Goal: Navigation & Orientation: Find specific page/section

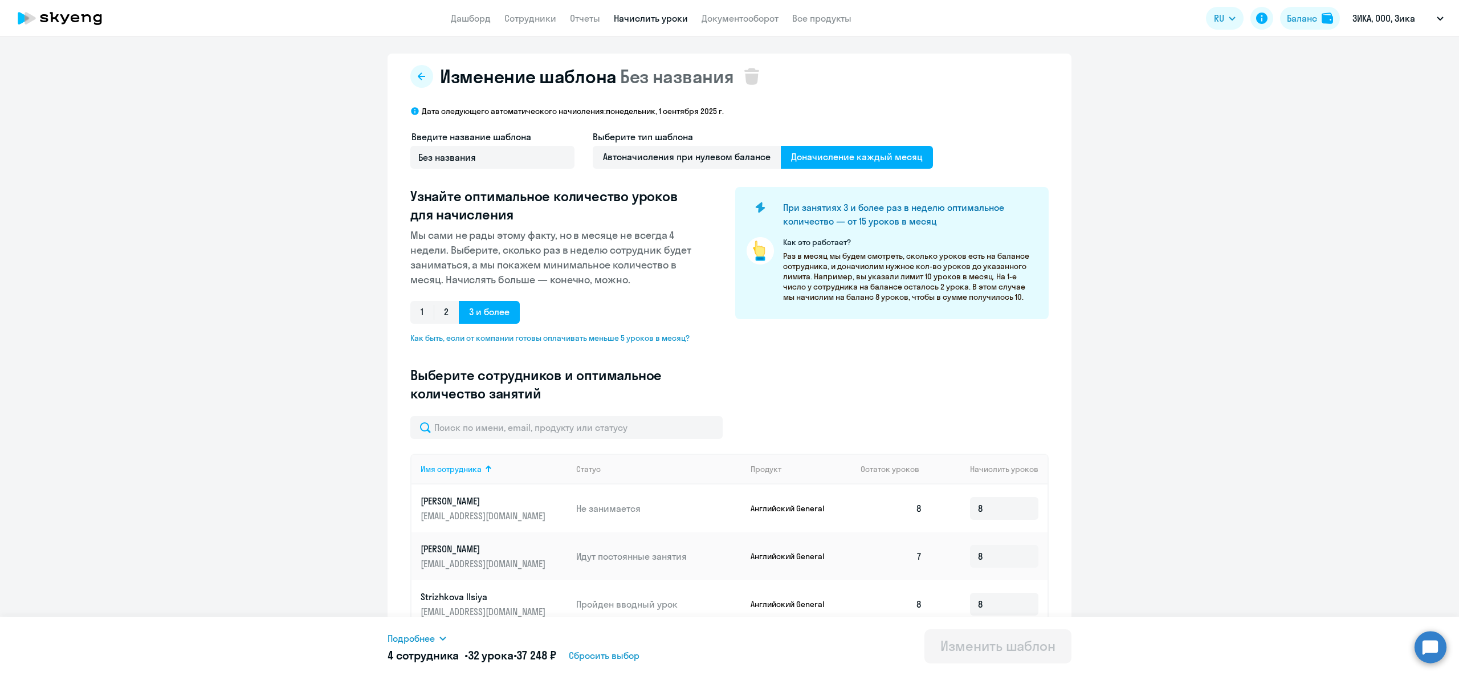
select select "10"
click at [465, 23] on link "Дашборд" at bounding box center [471, 18] width 40 height 11
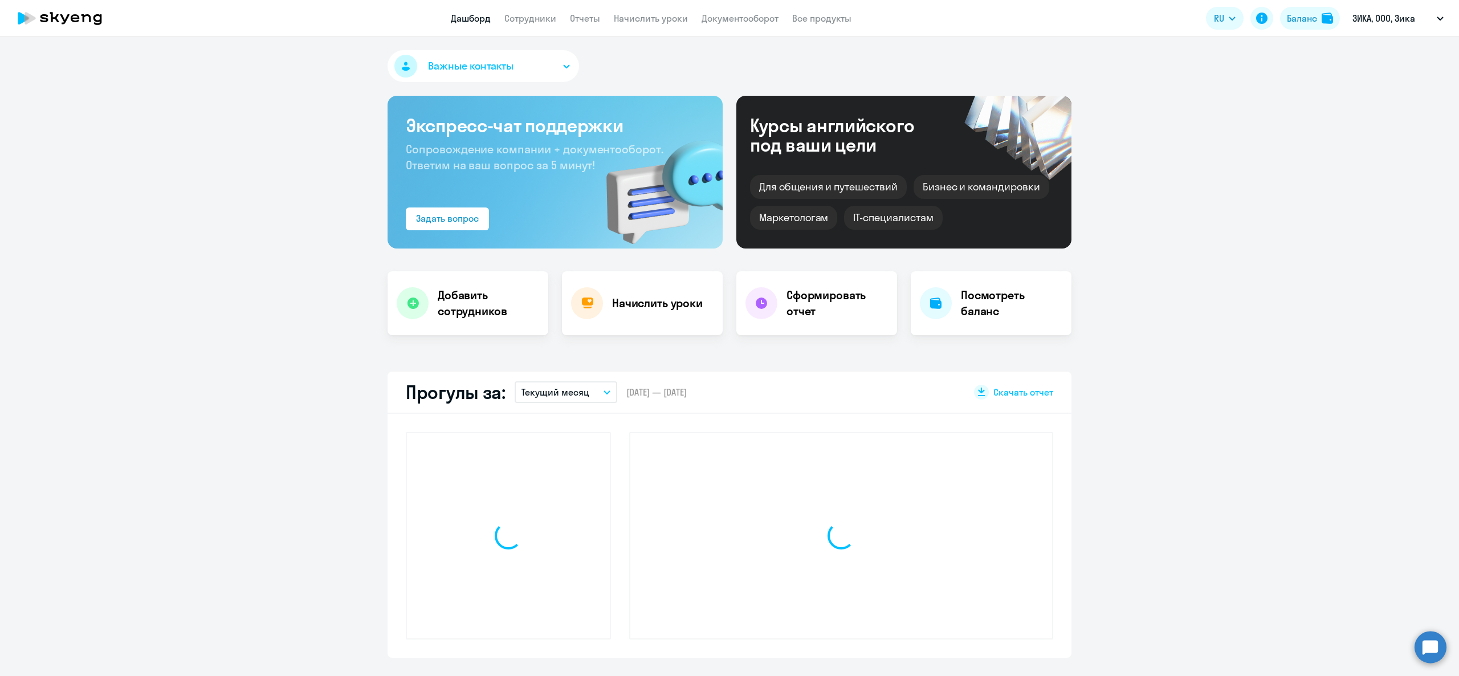
select select "30"
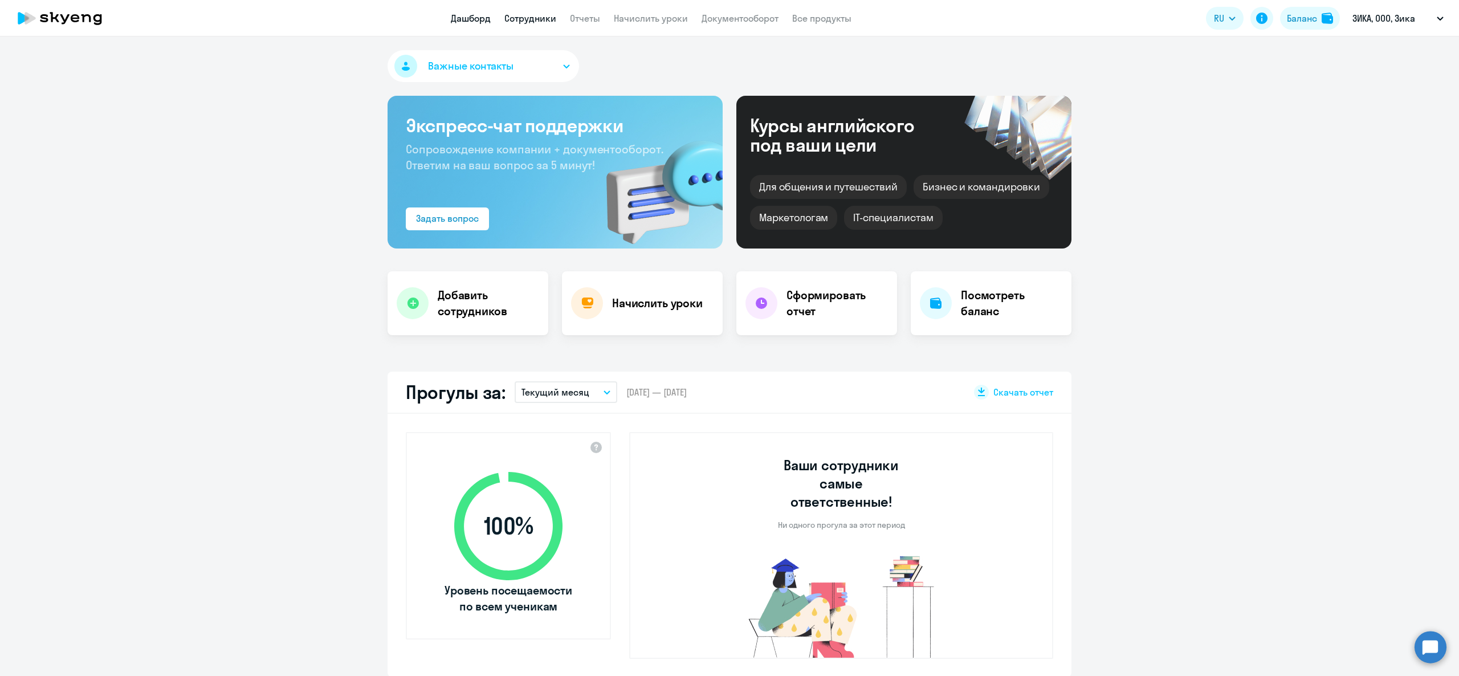
click at [537, 23] on link "Сотрудники" at bounding box center [530, 18] width 52 height 11
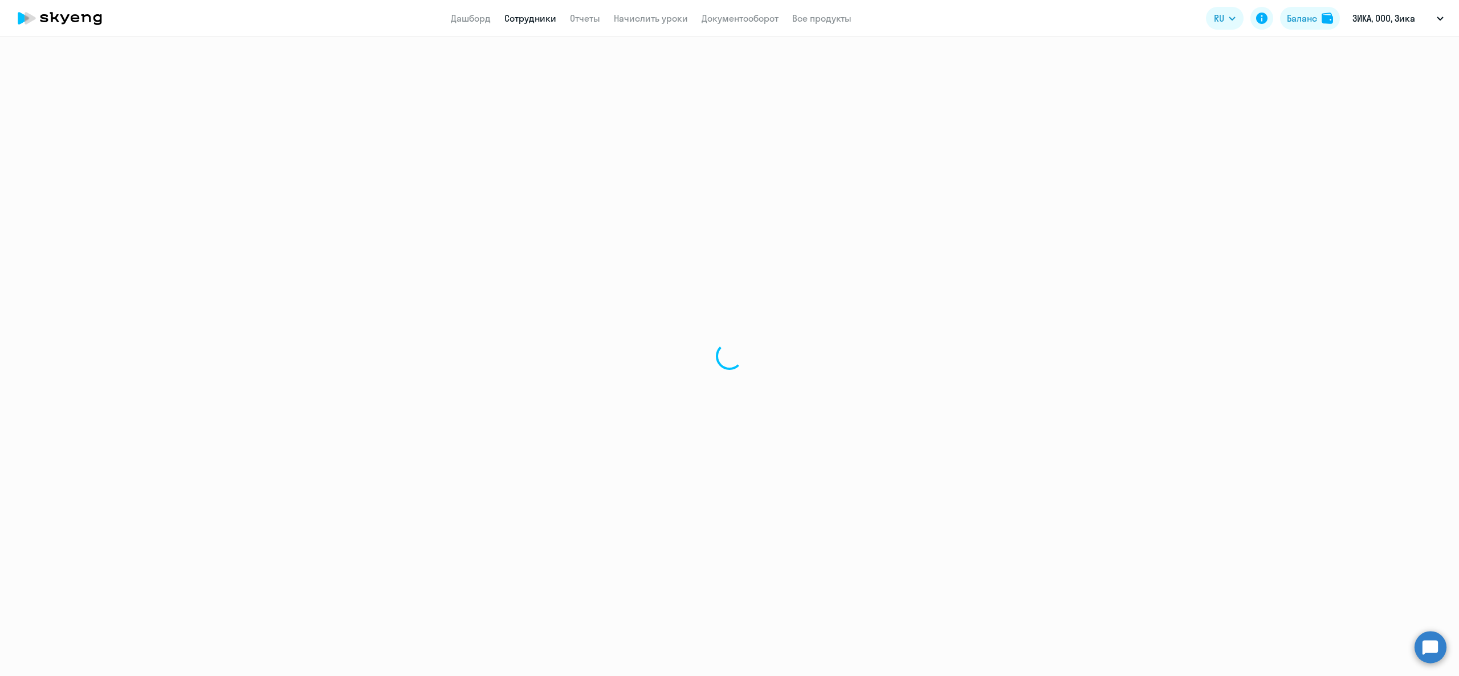
select select "30"
